Goal: Navigation & Orientation: Find specific page/section

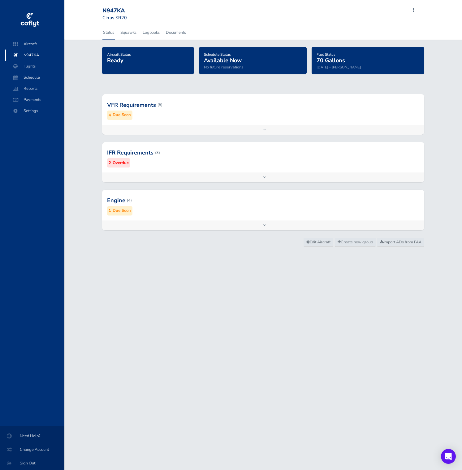
click at [181, 110] on div at bounding box center [263, 104] width 322 height 30
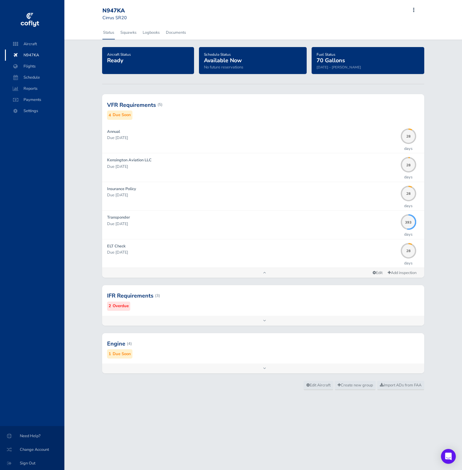
click at [188, 293] on div at bounding box center [263, 295] width 322 height 30
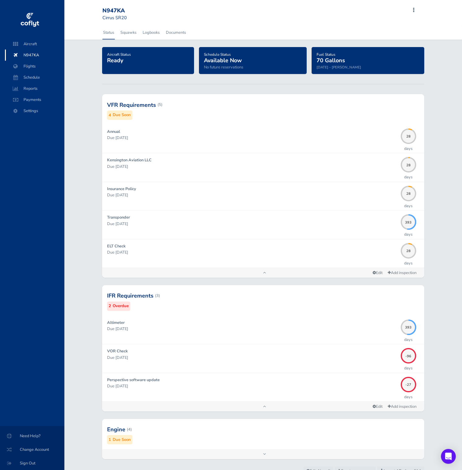
click at [231, 435] on div at bounding box center [263, 429] width 322 height 30
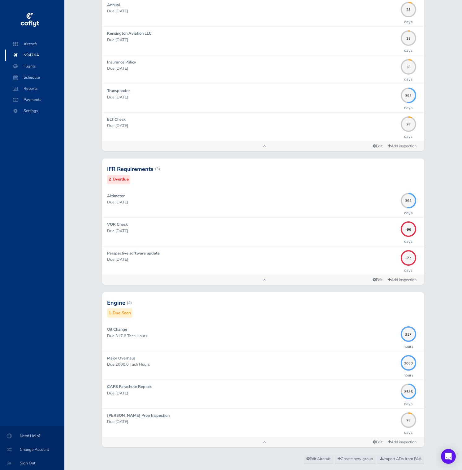
scroll to position [129, 0]
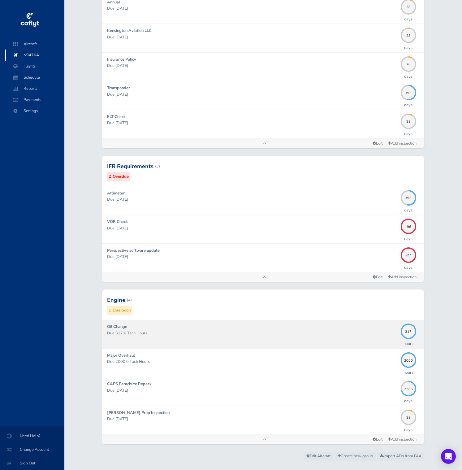
click at [231, 323] on div "Oil Change Due 317.6 Tach Hours" at bounding box center [252, 333] width 291 height 21
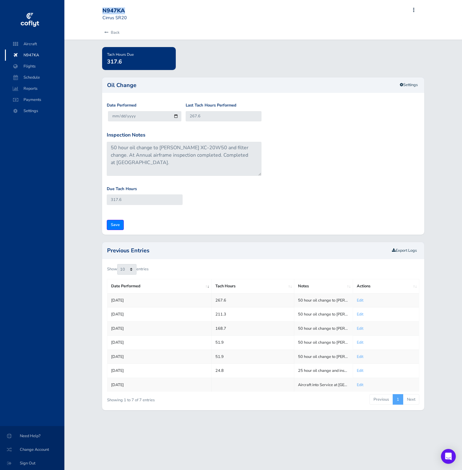
drag, startPoint x: 128, startPoint y: 13, endPoint x: 102, endPoint y: 11, distance: 25.4
click at [102, 11] on div "N947KA" at bounding box center [124, 10] width 45 height 7
copy div "N947KA"
click at [41, 45] on span "Aircraft" at bounding box center [34, 43] width 47 height 11
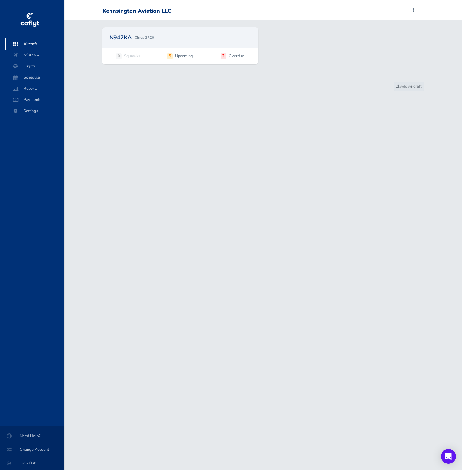
click at [63, 395] on div "Aircraft N947KA Flights Schedule Reports Payments Settings" at bounding box center [35, 231] width 70 height 387
click at [40, 109] on span "Settings" at bounding box center [34, 110] width 47 height 11
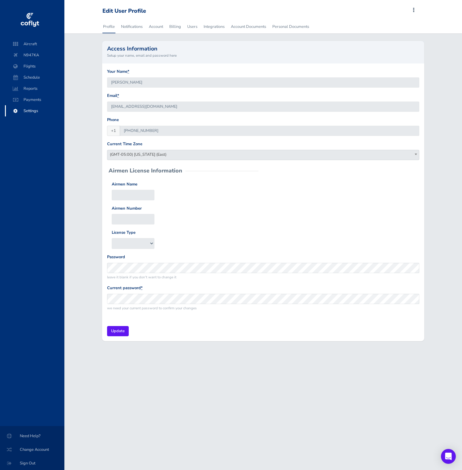
click at [133, 83] on input "Daniel Mettler" at bounding box center [263, 82] width 312 height 10
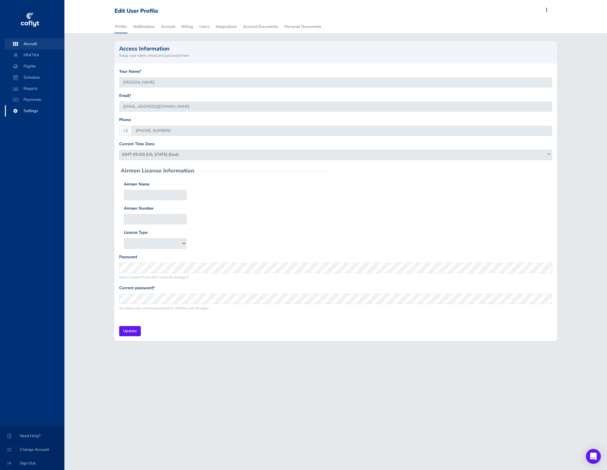
click at [39, 42] on span "Aircraft" at bounding box center [34, 43] width 47 height 11
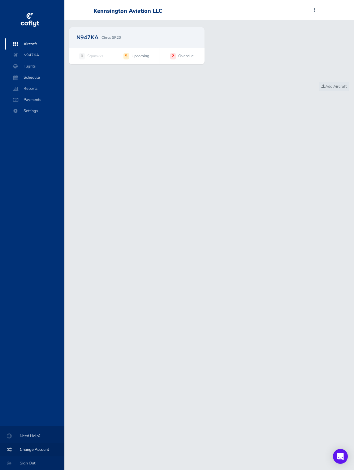
click at [40, 449] on span "Change Account" at bounding box center [32, 449] width 50 height 11
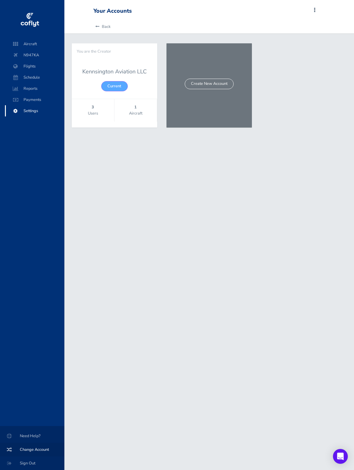
click at [40, 449] on span "Change Account" at bounding box center [32, 449] width 50 height 11
click at [95, 108] on strong "3" at bounding box center [93, 107] width 42 height 6
click at [92, 110] on strong "3" at bounding box center [93, 107] width 42 height 6
click at [44, 98] on span "Payments" at bounding box center [34, 99] width 47 height 11
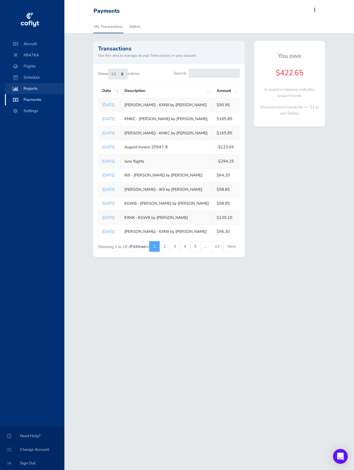
click at [43, 86] on span "Reports" at bounding box center [34, 88] width 47 height 11
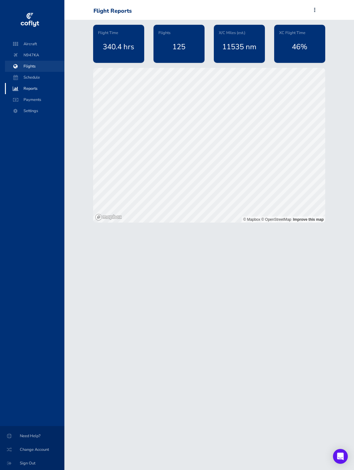
click at [40, 71] on span "Flights" at bounding box center [34, 66] width 47 height 11
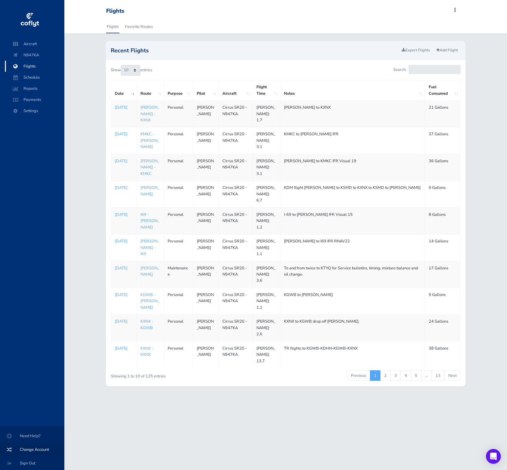
click at [38, 449] on span "Change Account" at bounding box center [32, 449] width 50 height 11
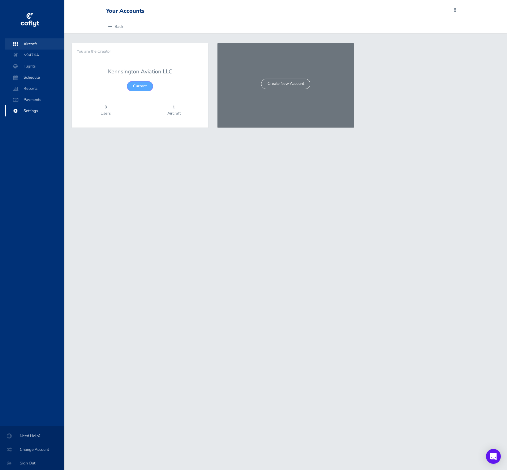
click at [38, 43] on span "Aircraft" at bounding box center [34, 43] width 47 height 11
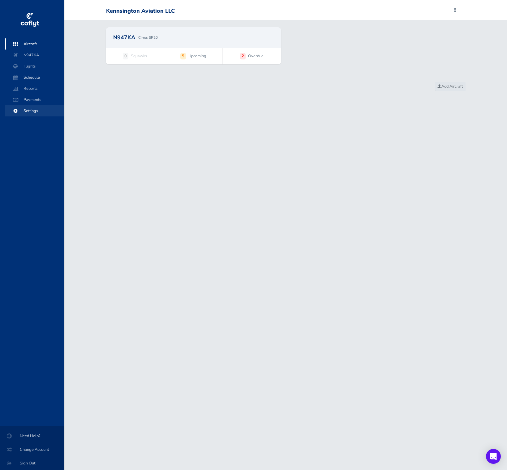
click at [43, 111] on span "Settings" at bounding box center [34, 110] width 47 height 11
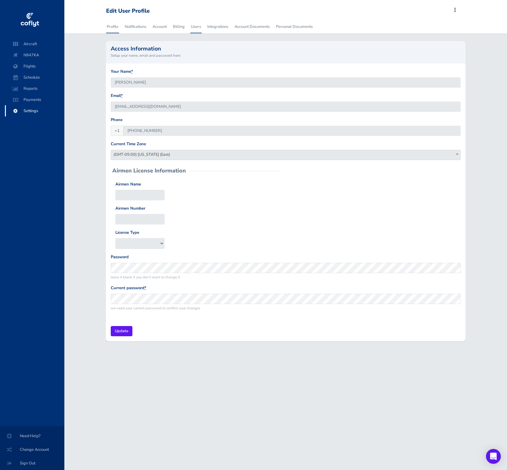
click at [201, 25] on link "Users" at bounding box center [195, 27] width 11 height 14
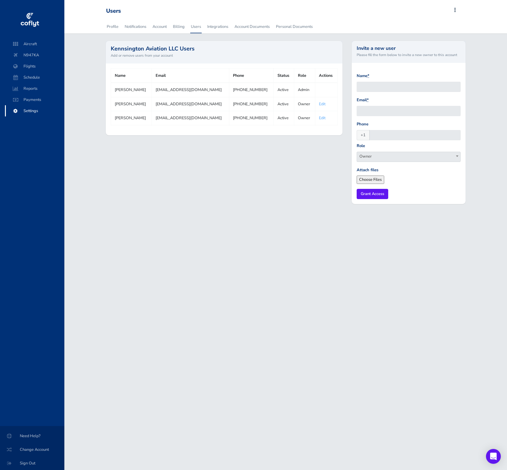
click at [341, 156] on div "Kennsington Aviation LLC Users Add or remove users from your account Name Email…" at bounding box center [224, 126] width 246 height 171
drag, startPoint x: 218, startPoint y: 89, endPoint x: 159, endPoint y: 89, distance: 58.5
click at [159, 89] on tr "Daniel Mettler danmettler@mymetronet.net (317) 443-5056 Active Admin" at bounding box center [224, 90] width 227 height 14
click at [39, 45] on span "Aircraft" at bounding box center [34, 43] width 47 height 11
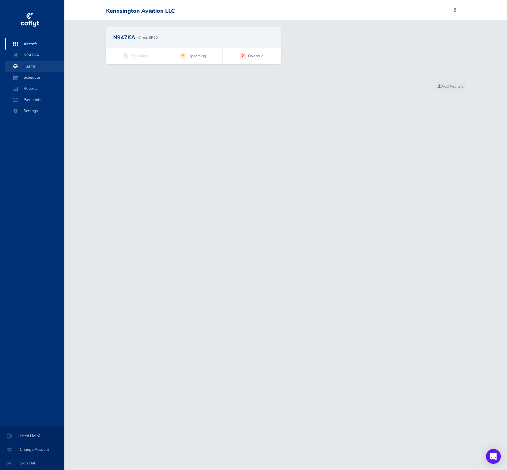
click at [45, 69] on span "Flights" at bounding box center [34, 66] width 47 height 11
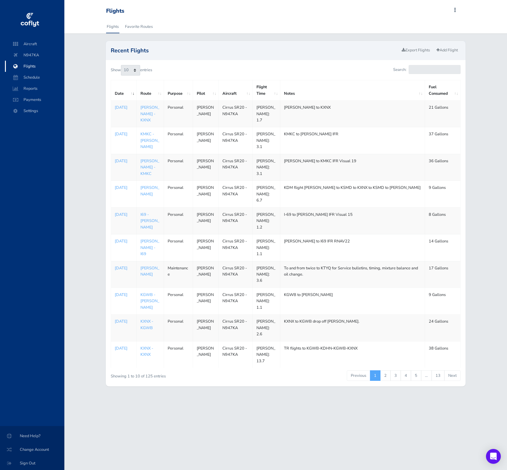
click at [363, 107] on td "[PERSON_NAME] to KXNX" at bounding box center [352, 114] width 145 height 27
click at [345, 108] on td "KUMP to KXNX" at bounding box center [352, 114] width 145 height 27
click at [307, 104] on td "KUMP to KXNX" at bounding box center [352, 114] width 145 height 27
click at [301, 113] on td "KUMP to KXNX" at bounding box center [352, 114] width 145 height 27
click at [125, 109] on p "Aug 18, 2025" at bounding box center [124, 107] width 18 height 6
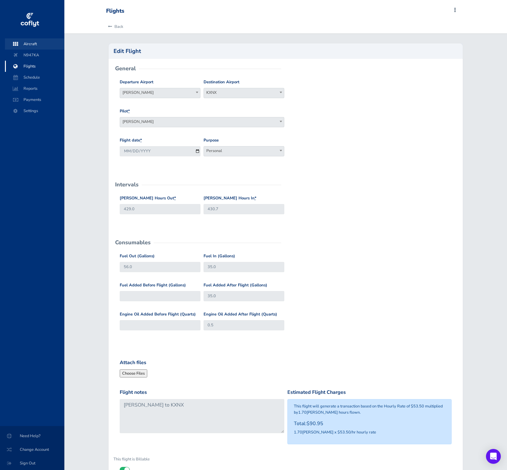
click at [32, 42] on span "Aircraft" at bounding box center [34, 43] width 47 height 11
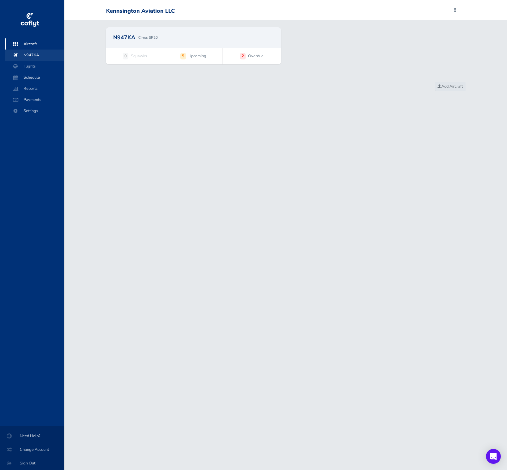
click at [45, 55] on span "N947KA" at bounding box center [34, 55] width 47 height 11
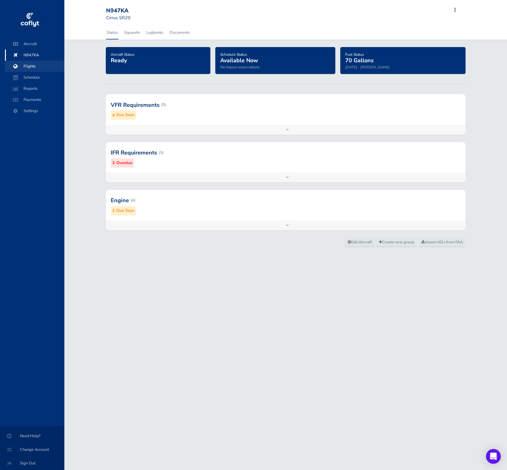
click at [39, 67] on span "Flights" at bounding box center [34, 66] width 47 height 11
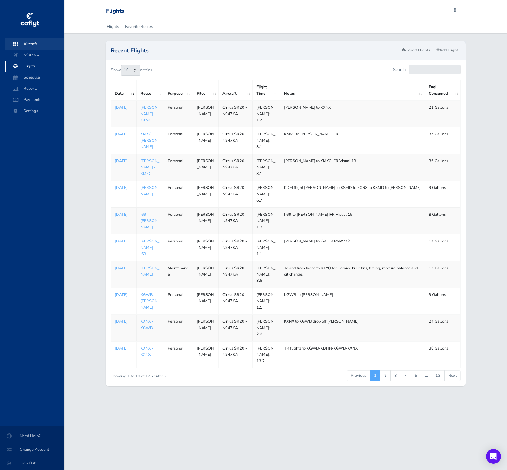
click at [33, 39] on span "Aircraft" at bounding box center [34, 43] width 47 height 11
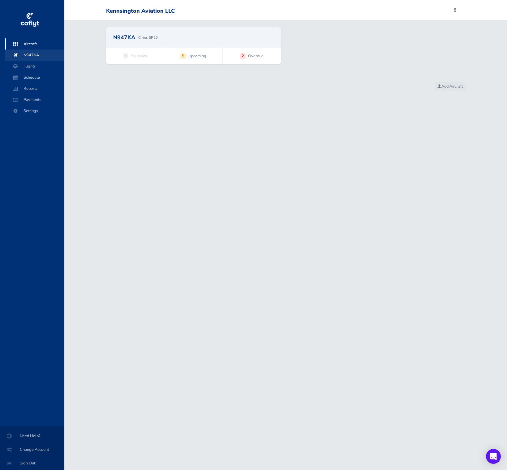
click at [36, 53] on span "N947KA" at bounding box center [34, 55] width 47 height 11
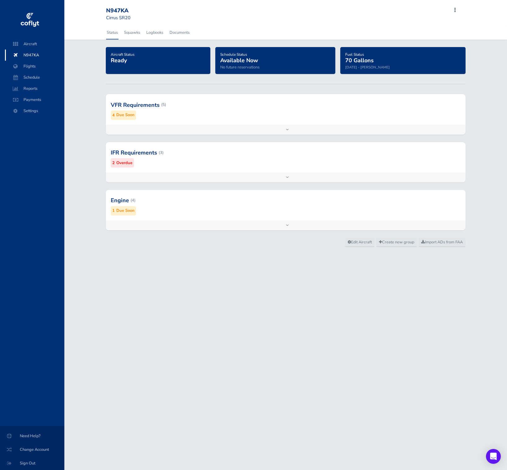
click at [145, 151] on div at bounding box center [286, 152] width 360 height 30
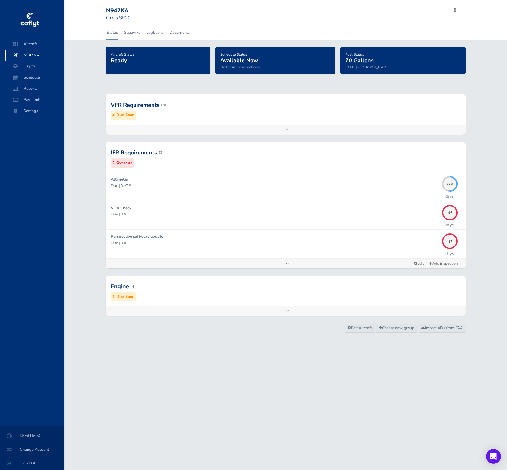
click at [168, 110] on div at bounding box center [286, 104] width 360 height 30
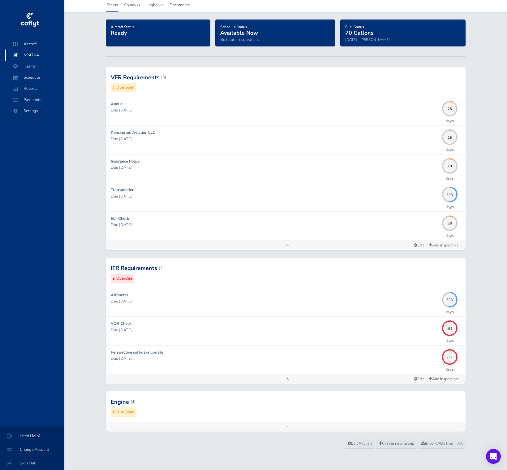
click at [235, 402] on div at bounding box center [286, 402] width 360 height 30
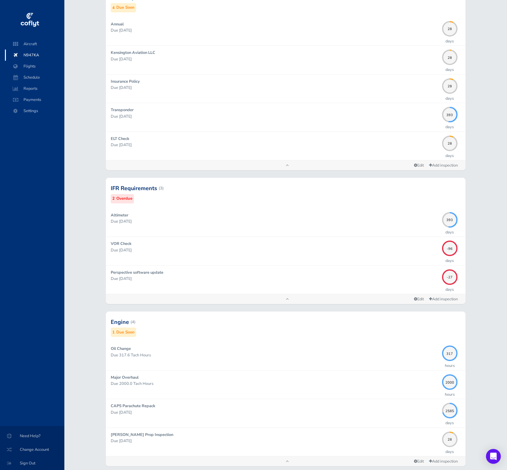
scroll to position [107, 0]
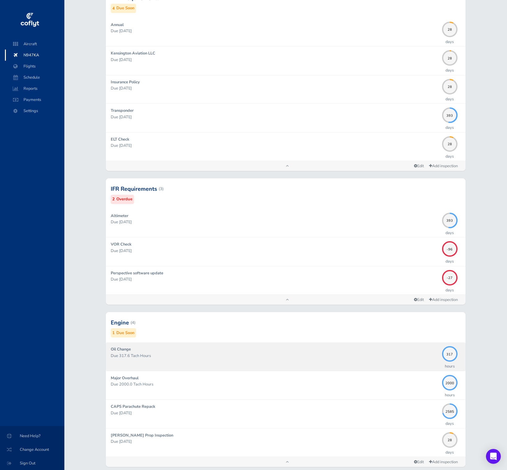
click at [275, 357] on p "Due 317.6 Tach Hours" at bounding box center [275, 355] width 328 height 6
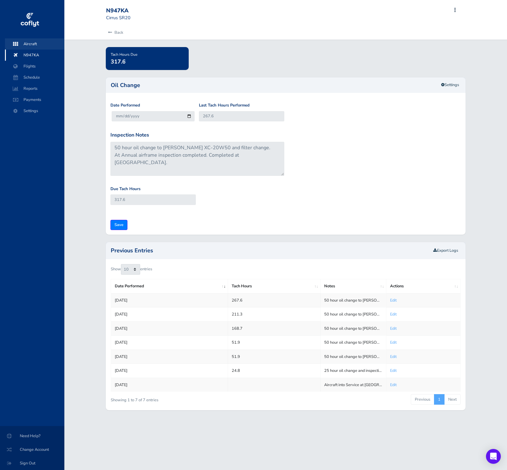
click at [33, 43] on span "Aircraft" at bounding box center [34, 43] width 47 height 11
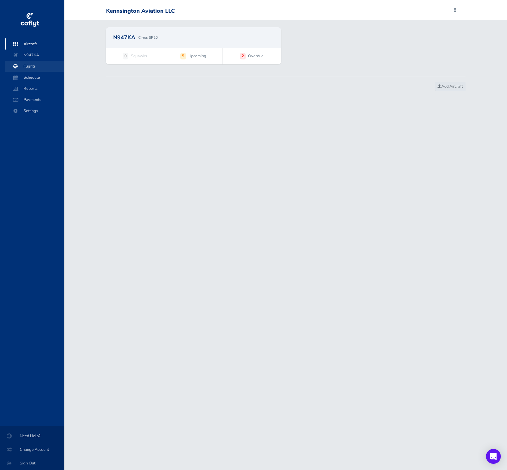
click at [37, 65] on span "Flights" at bounding box center [34, 66] width 47 height 11
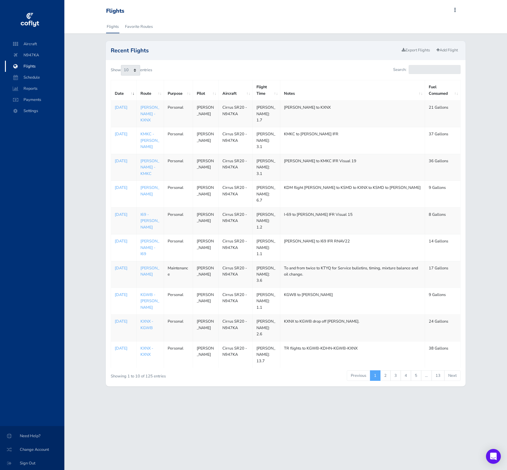
click at [256, 116] on td "[PERSON_NAME]: 1.7" at bounding box center [267, 114] width 28 height 27
click at [123, 110] on p "[DATE]" at bounding box center [124, 107] width 18 height 6
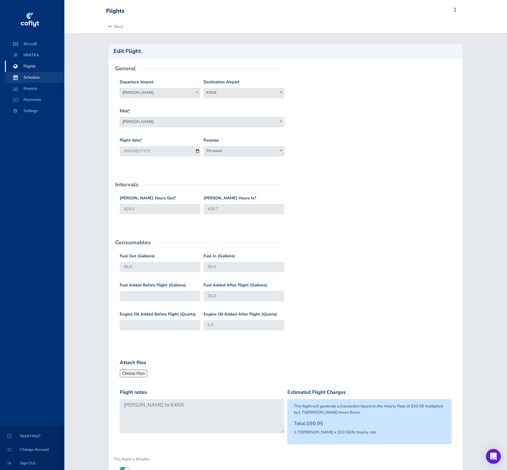
click at [37, 76] on span "Schedule" at bounding box center [34, 77] width 47 height 11
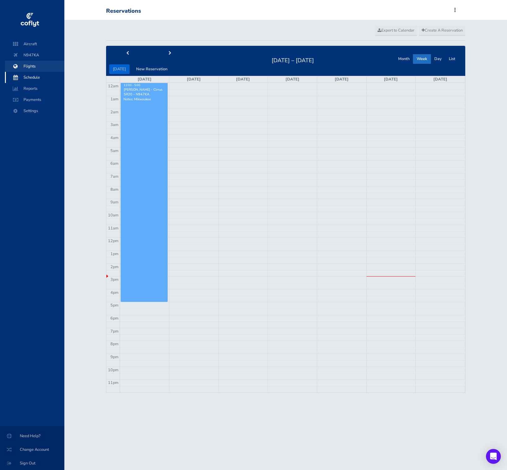
click at [34, 65] on span "Flights" at bounding box center [34, 66] width 47 height 11
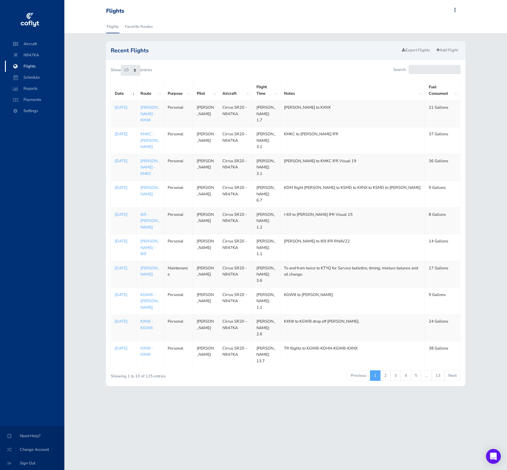
click at [119, 136] on p "Aug 04, 2025" at bounding box center [124, 134] width 18 height 6
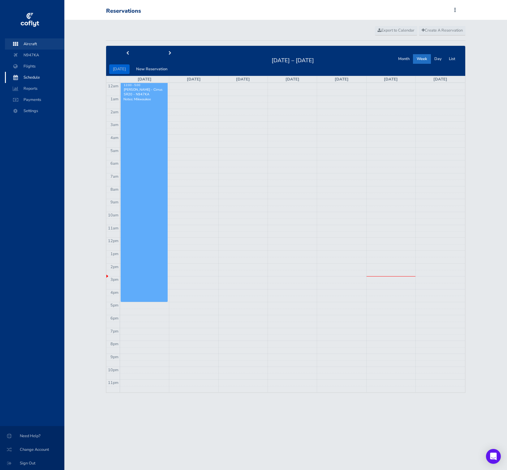
click at [34, 45] on span "Aircraft" at bounding box center [34, 43] width 47 height 11
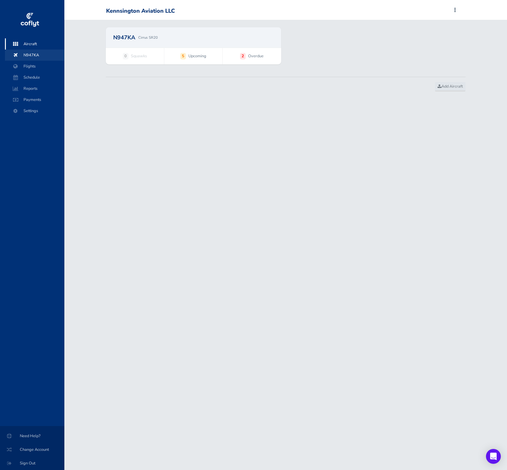
click at [45, 56] on span "N947KA" at bounding box center [34, 55] width 47 height 11
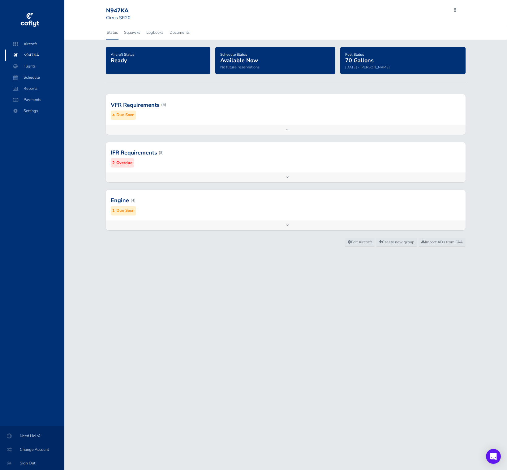
click at [167, 108] on div at bounding box center [286, 104] width 360 height 30
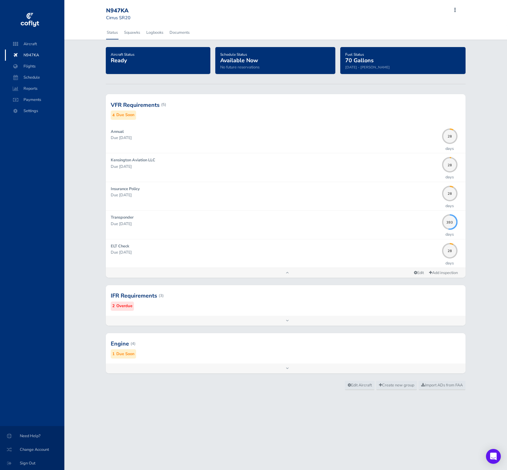
click at [249, 334] on div at bounding box center [286, 343] width 360 height 30
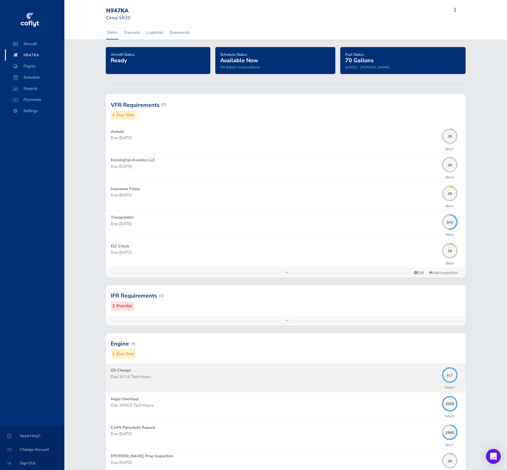
click at [247, 377] on p "Due 317.6 Tach Hours" at bounding box center [275, 377] width 328 height 6
click at [251, 377] on p "Due 317.6 Tach Hours" at bounding box center [275, 377] width 328 height 6
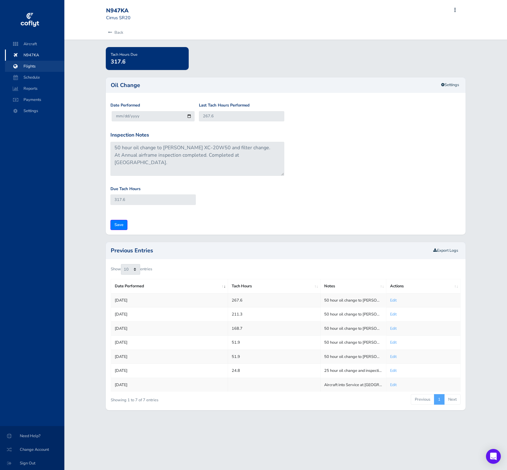
click at [38, 67] on span "Flights" at bounding box center [34, 66] width 47 height 11
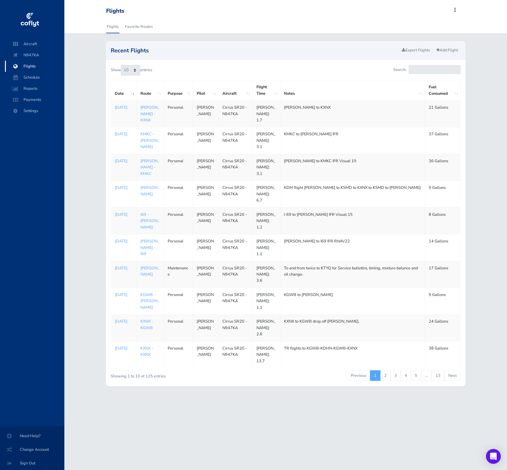
click at [146, 109] on link "[PERSON_NAME] - KXNX" at bounding box center [150, 114] width 19 height 18
click at [38, 43] on span "Aircraft" at bounding box center [34, 43] width 47 height 11
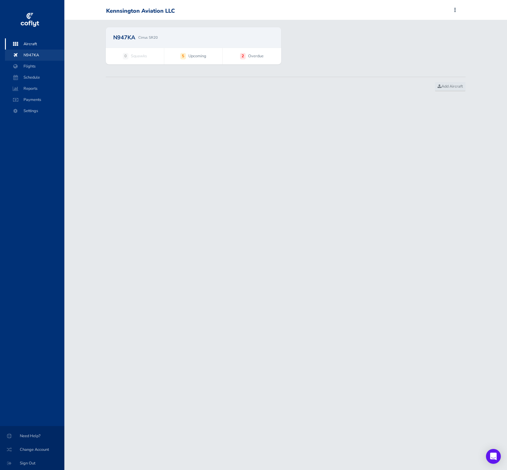
click at [36, 52] on span "N947KA" at bounding box center [34, 55] width 47 height 11
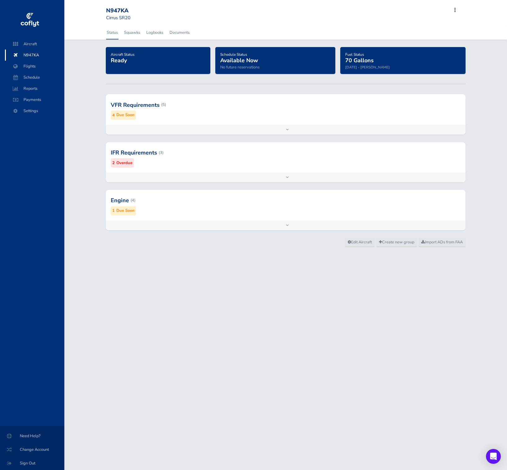
click at [164, 124] on div "VFR Requirements (5) 4 Due Soon" at bounding box center [286, 109] width 360 height 30
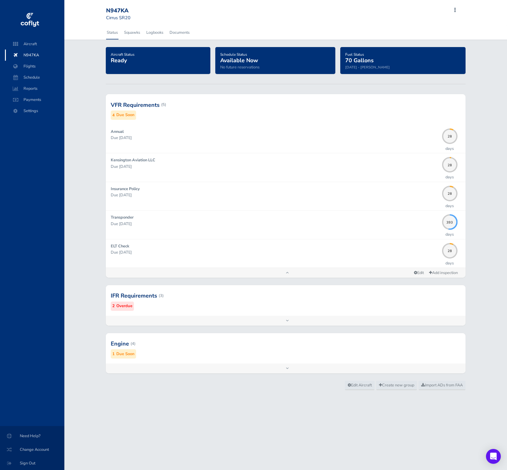
click at [175, 346] on div at bounding box center [286, 343] width 360 height 30
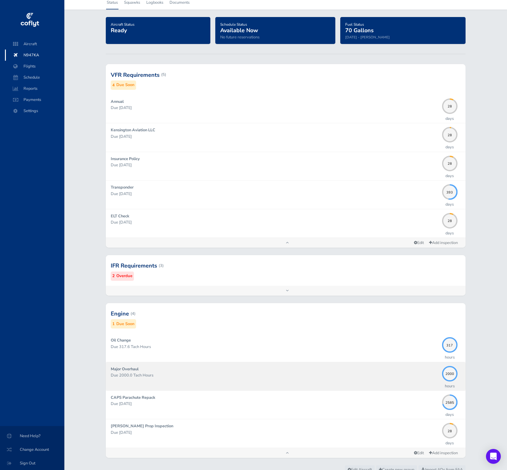
scroll to position [31, 0]
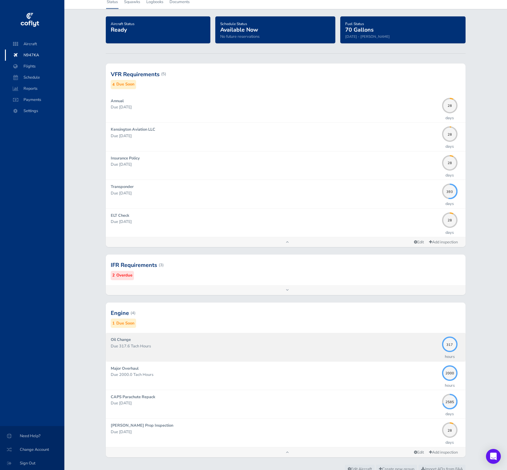
click at [277, 355] on div "Oil Change Due 317.6 Tach Hours" at bounding box center [275, 346] width 328 height 21
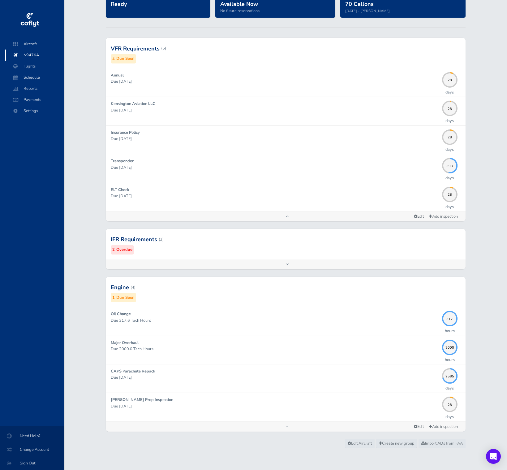
click at [247, 239] on div at bounding box center [286, 239] width 360 height 30
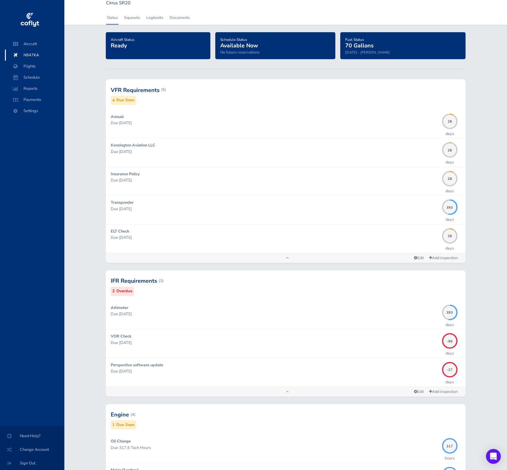
scroll to position [0, 0]
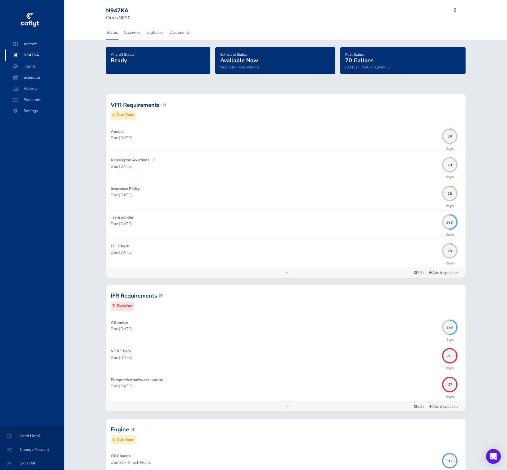
click at [296, 282] on div at bounding box center [286, 295] width 360 height 30
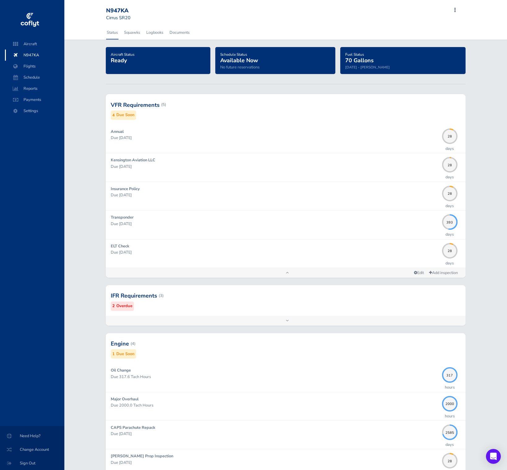
click at [278, 294] on div at bounding box center [286, 295] width 360 height 30
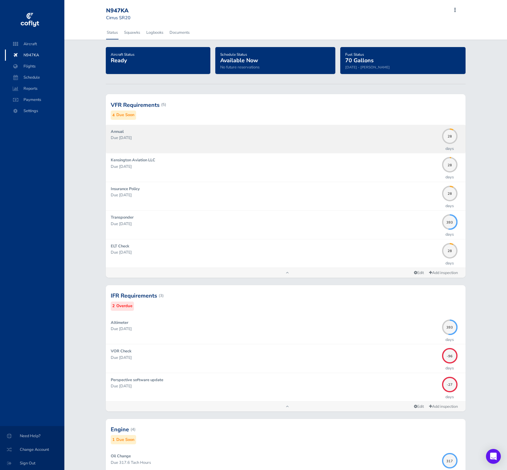
click at [246, 133] on div "Annual Due 10/31/2025" at bounding box center [275, 138] width 328 height 21
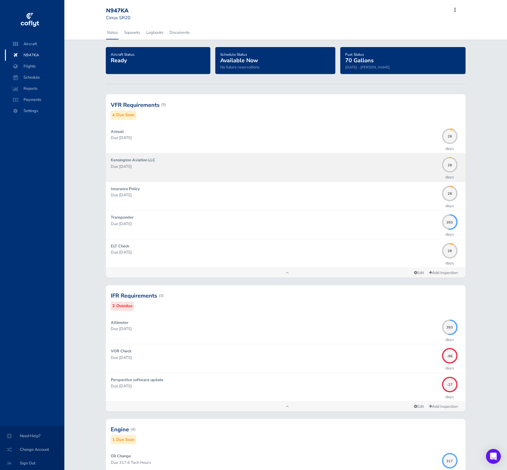
click at [134, 166] on p "Due 10/31/2025" at bounding box center [275, 166] width 328 height 6
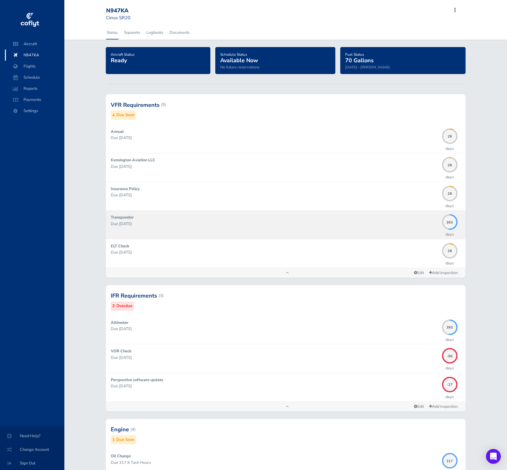
click at [151, 230] on div "Transponder Due 10/31/2026" at bounding box center [275, 224] width 328 height 21
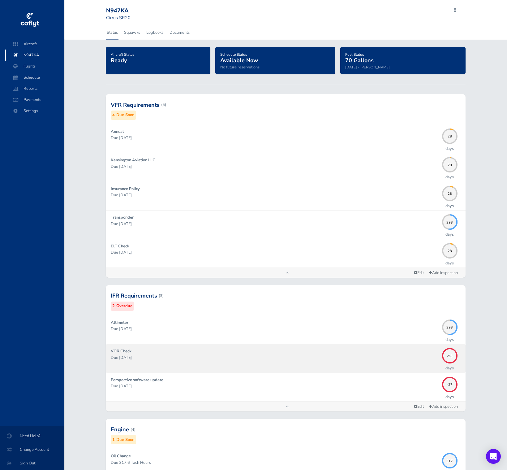
scroll to position [142, 0]
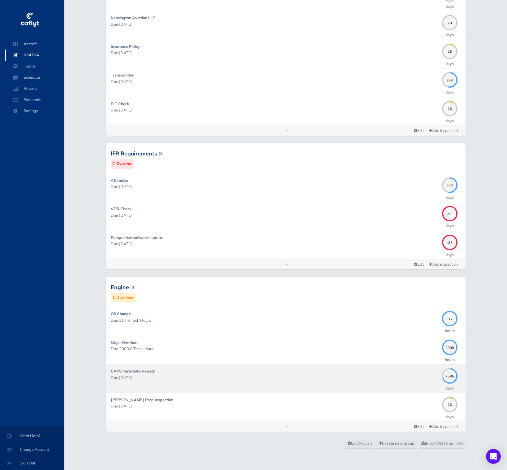
click at [278, 375] on p "Due 10/31/2032" at bounding box center [275, 377] width 328 height 6
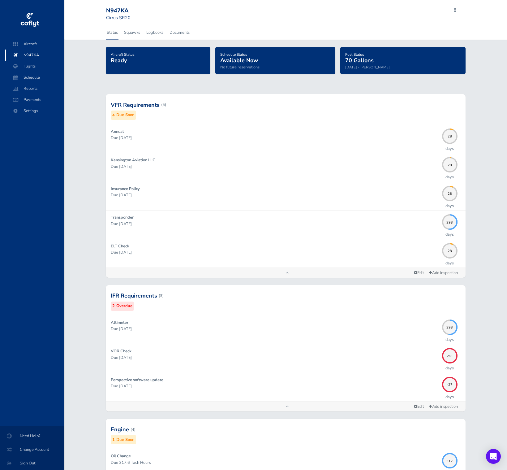
scroll to position [142, 0]
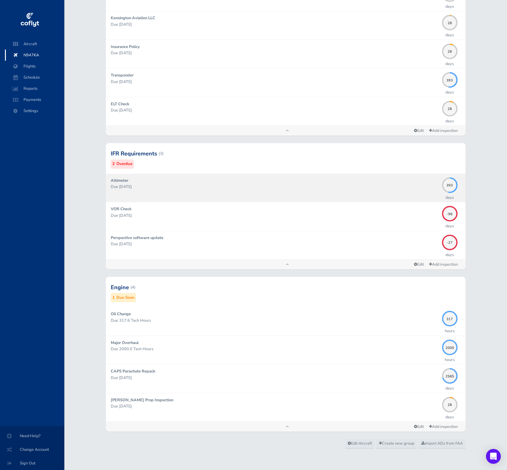
click at [175, 188] on p "Due 10/31/2026" at bounding box center [275, 187] width 328 height 6
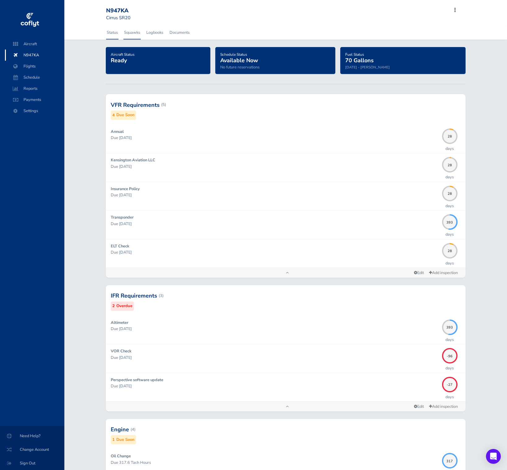
click at [136, 30] on link "Squawks" at bounding box center [131, 33] width 17 height 14
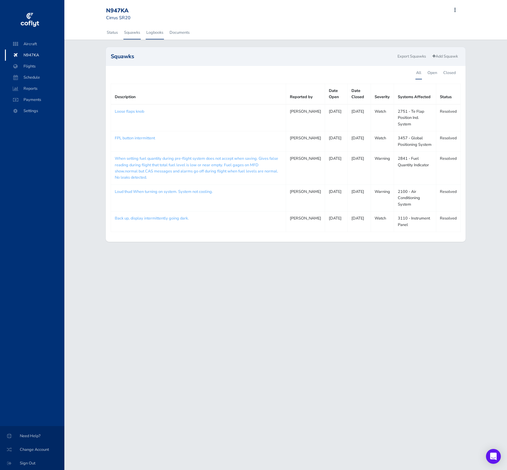
click at [162, 31] on link "Logbooks" at bounding box center [155, 33] width 18 height 14
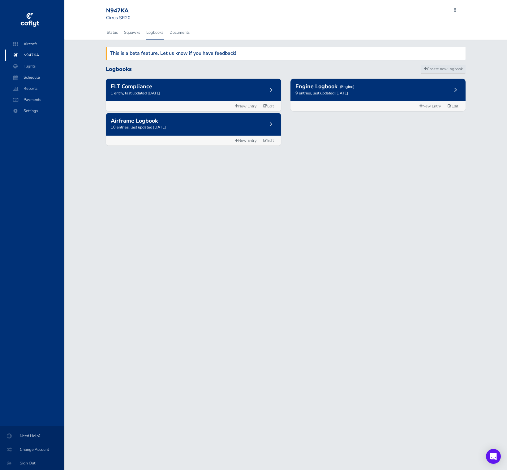
click at [214, 126] on p "10 entries, last updated October 02, 2022" at bounding box center [193, 127] width 165 height 6
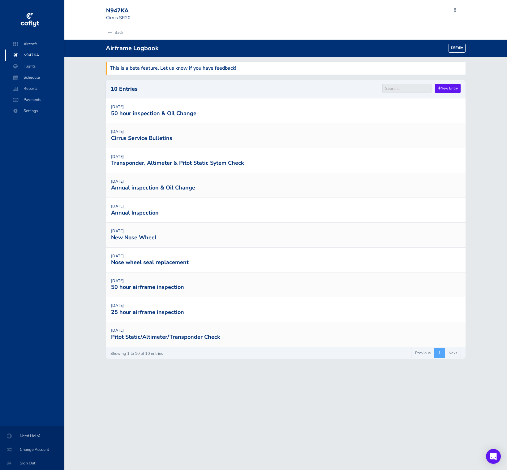
click at [158, 113] on link "50 hour inspection & Oil Change" at bounding box center [153, 113] width 85 height 7
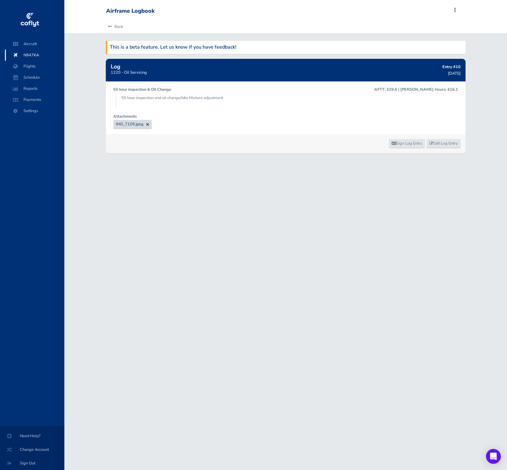
click at [130, 125] on span "IMG_7109.jpeg" at bounding box center [130, 124] width 28 height 6
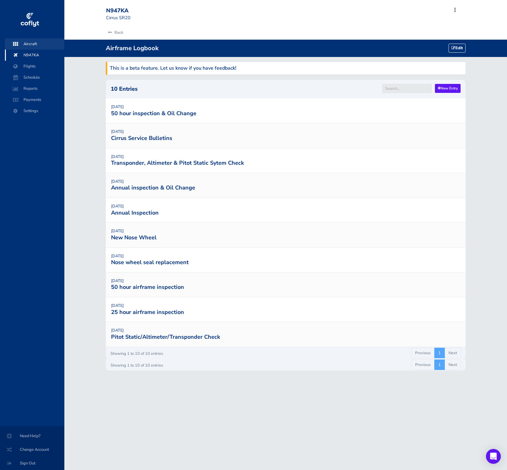
click at [39, 44] on span "Aircraft" at bounding box center [34, 43] width 47 height 11
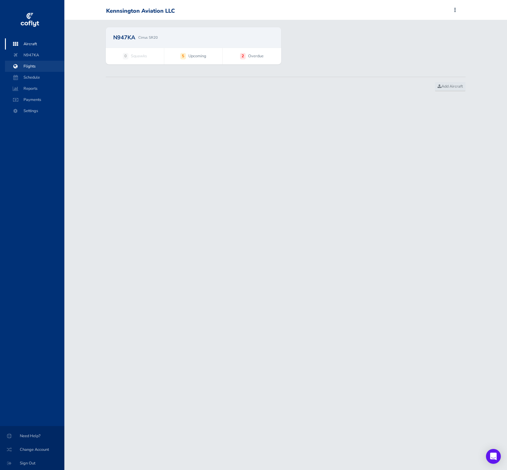
click at [41, 65] on span "Flights" at bounding box center [34, 66] width 47 height 11
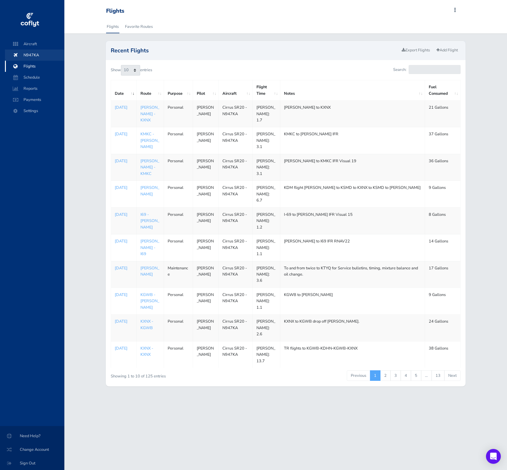
drag, startPoint x: 0, startPoint y: 0, endPoint x: 40, endPoint y: 56, distance: 68.5
click at [40, 55] on span "N947KA" at bounding box center [34, 55] width 47 height 11
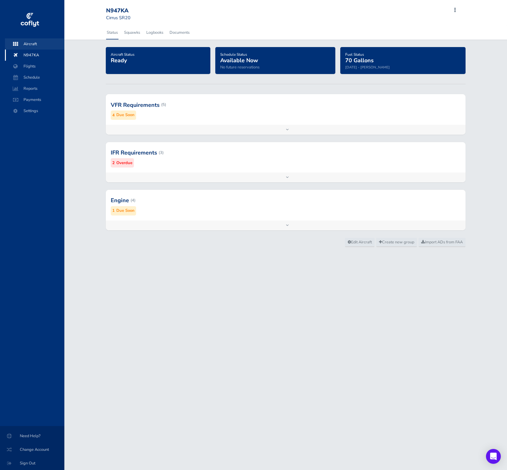
click at [40, 44] on span "Aircraft" at bounding box center [34, 43] width 47 height 11
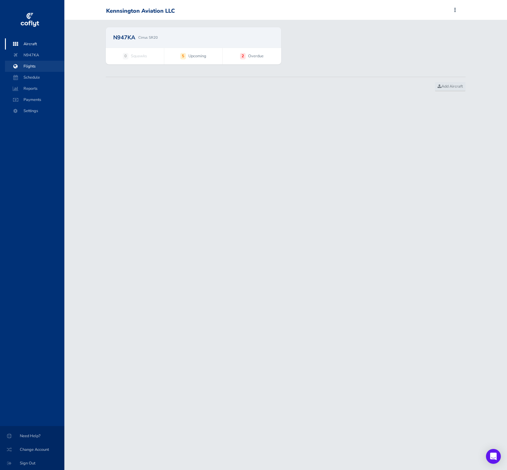
click at [33, 64] on span "Flights" at bounding box center [34, 66] width 47 height 11
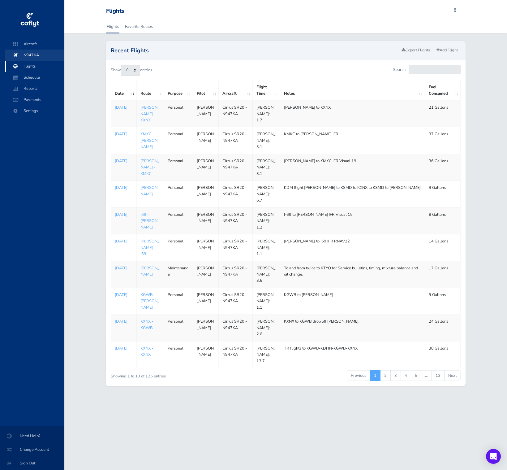
click at [34, 53] on span "N947KA" at bounding box center [34, 55] width 47 height 11
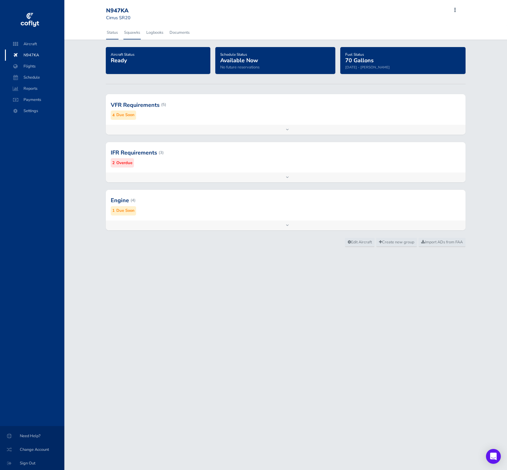
click at [132, 34] on link "Squawks" at bounding box center [131, 33] width 17 height 14
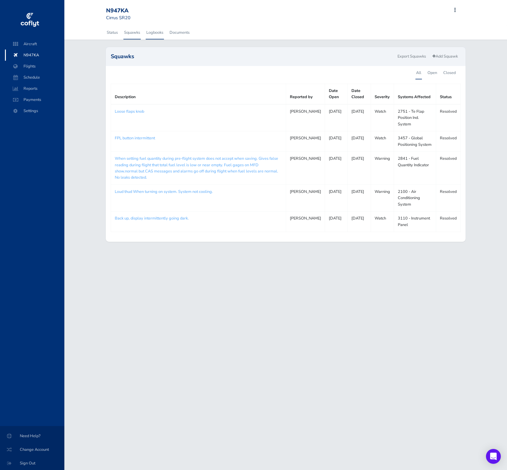
click at [160, 39] on link "Logbooks" at bounding box center [155, 33] width 18 height 14
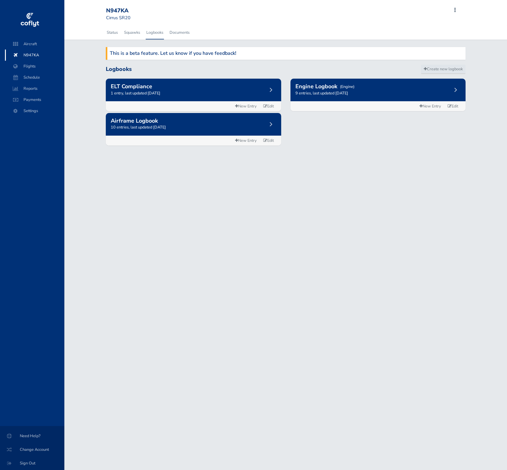
click at [159, 38] on link "Logbooks" at bounding box center [155, 33] width 18 height 14
click at [218, 126] on p "10 entries, last updated [DATE]" at bounding box center [193, 127] width 165 height 6
click at [313, 89] on h2 "Engine Logbook" at bounding box center [317, 87] width 42 height 6
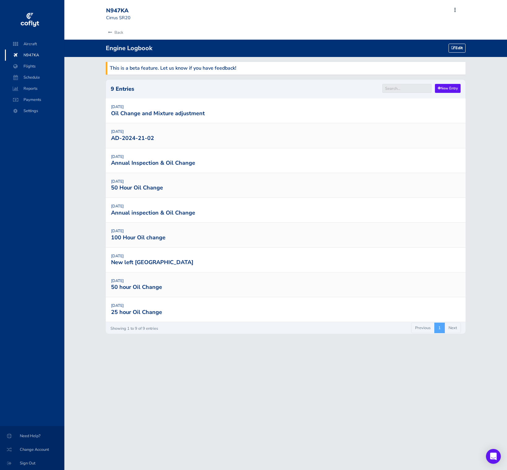
click at [166, 120] on tr "July 10, 2025 Oil Change and Mixture adjustment" at bounding box center [286, 110] width 360 height 24
click at [166, 114] on link "Oil Change and Mixture adjustment" at bounding box center [158, 113] width 94 height 7
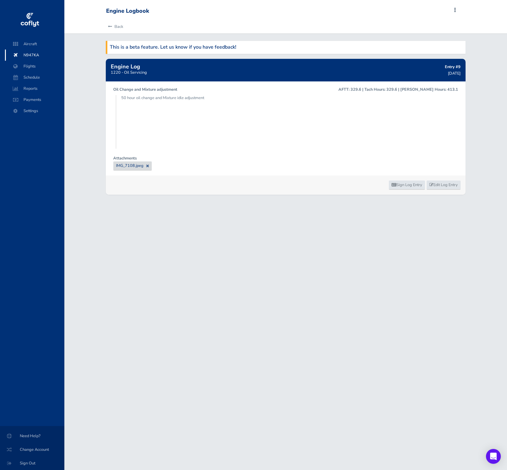
click at [133, 164] on span "IMG_7108.jpeg" at bounding box center [130, 166] width 28 height 6
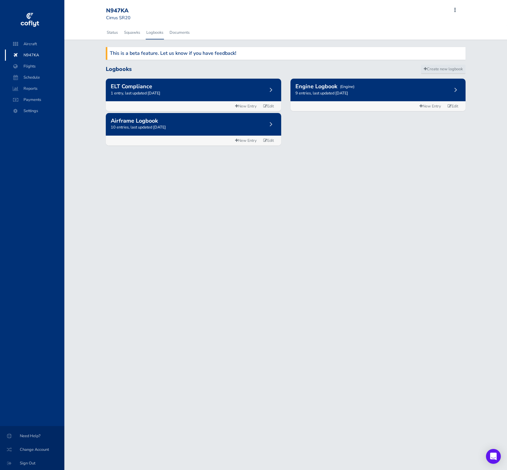
click at [199, 97] on div "ELT Compliance 1 entry, last updated September 20, 2024" at bounding box center [193, 90] width 175 height 23
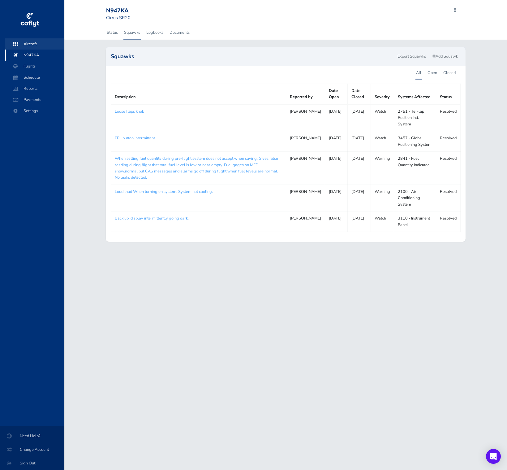
click at [36, 43] on span "Aircraft" at bounding box center [34, 43] width 47 height 11
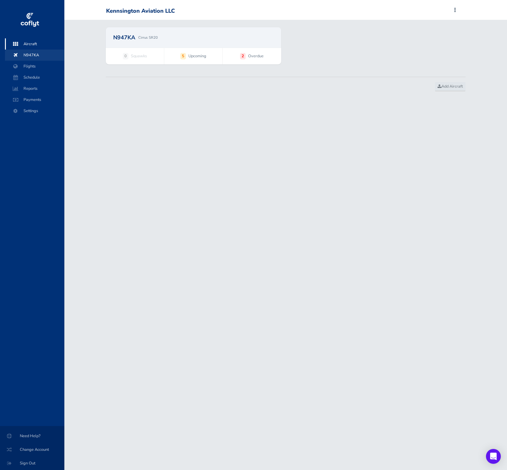
click at [37, 56] on span "N947KA" at bounding box center [34, 55] width 47 height 11
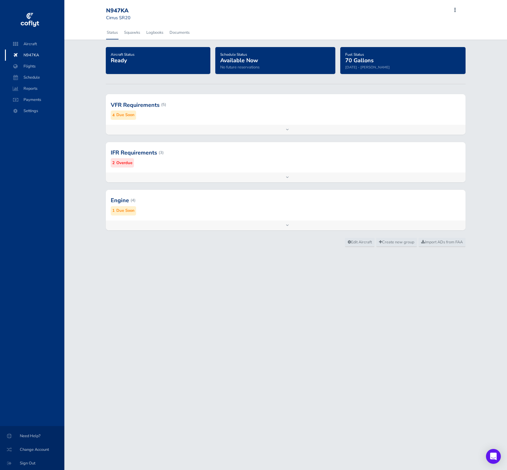
click at [175, 211] on div at bounding box center [286, 200] width 360 height 30
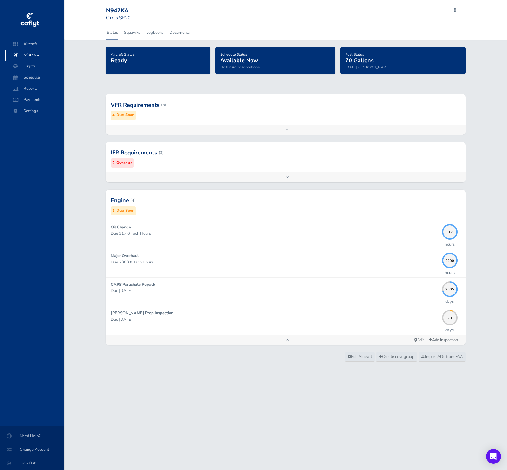
click at [178, 149] on div at bounding box center [286, 152] width 360 height 30
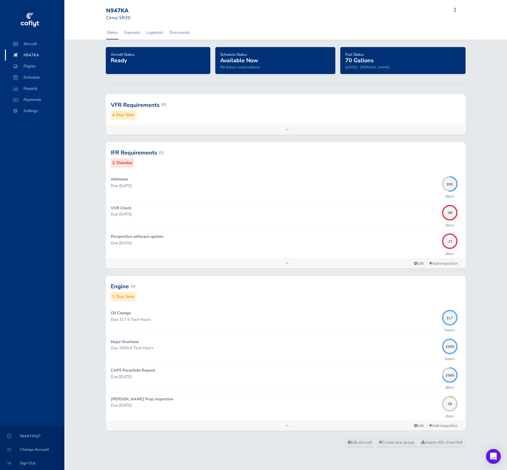
click at [185, 118] on div at bounding box center [286, 104] width 360 height 30
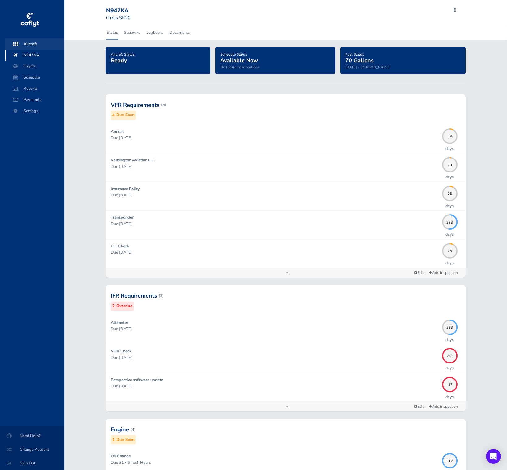
click at [46, 47] on span "Aircraft" at bounding box center [34, 43] width 47 height 11
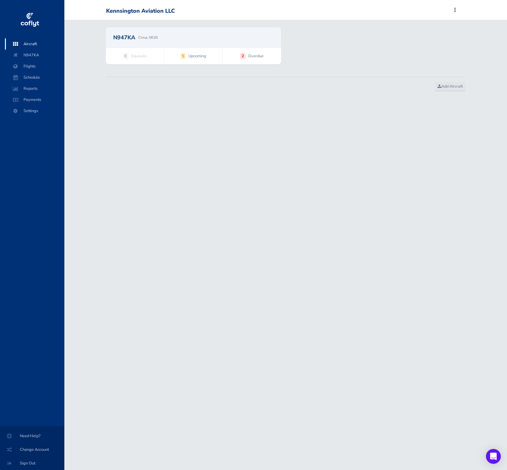
click at [163, 39] on div "N947KA Cirrus SR20" at bounding box center [193, 38] width 160 height 6
